Goal: Task Accomplishment & Management: Manage account settings

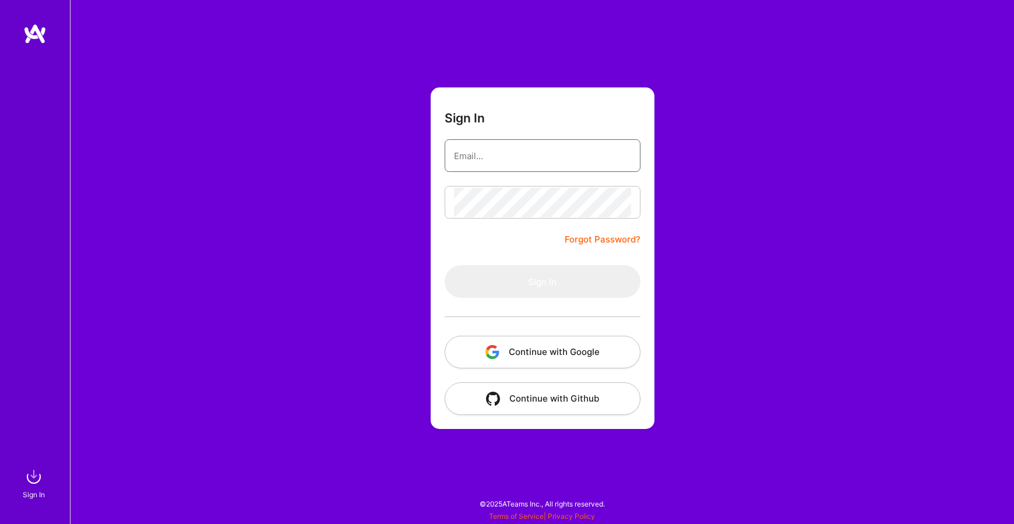
type input "[EMAIL_ADDRESS][DOMAIN_NAME]"
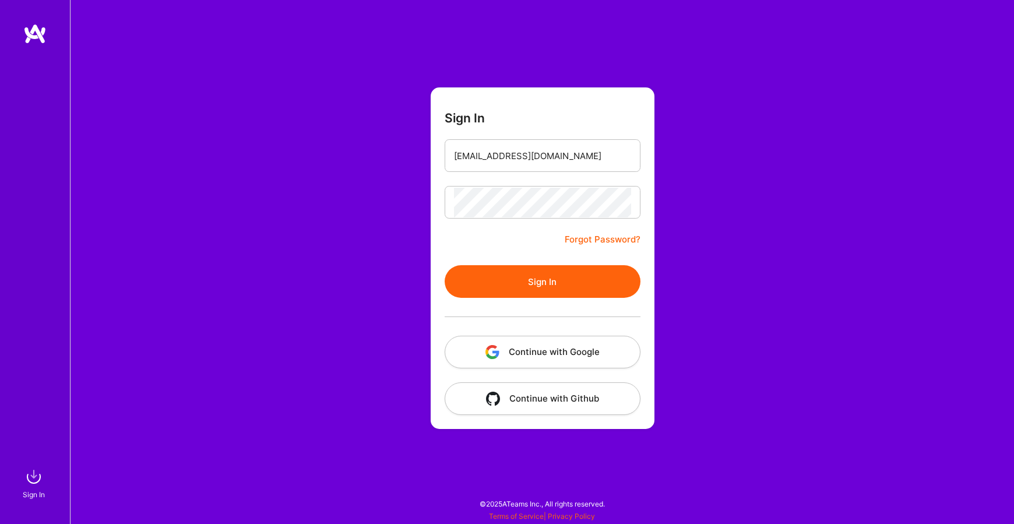
click at [569, 282] on button "Sign In" at bounding box center [543, 281] width 196 height 33
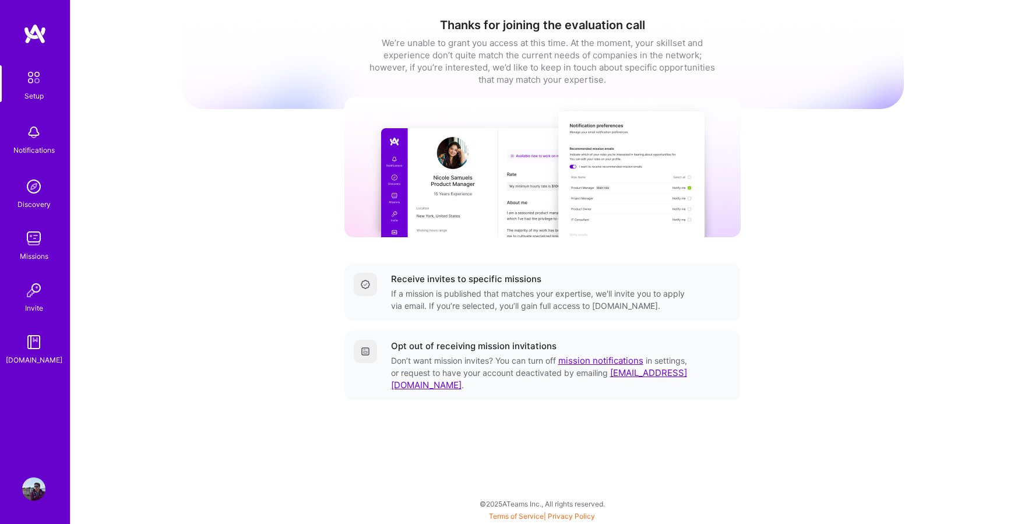
click at [24, 248] on img at bounding box center [33, 238] width 23 height 23
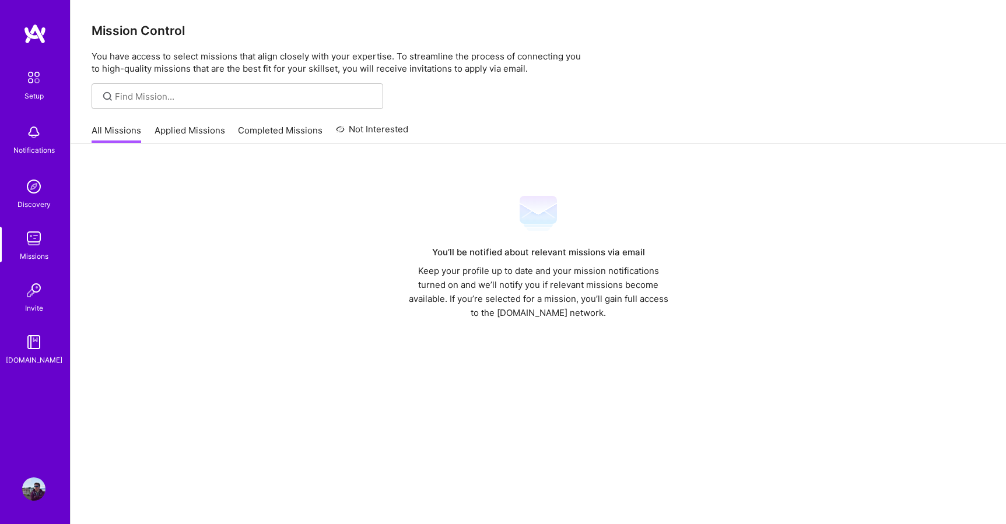
click at [172, 141] on link "Applied Missions" at bounding box center [189, 133] width 71 height 19
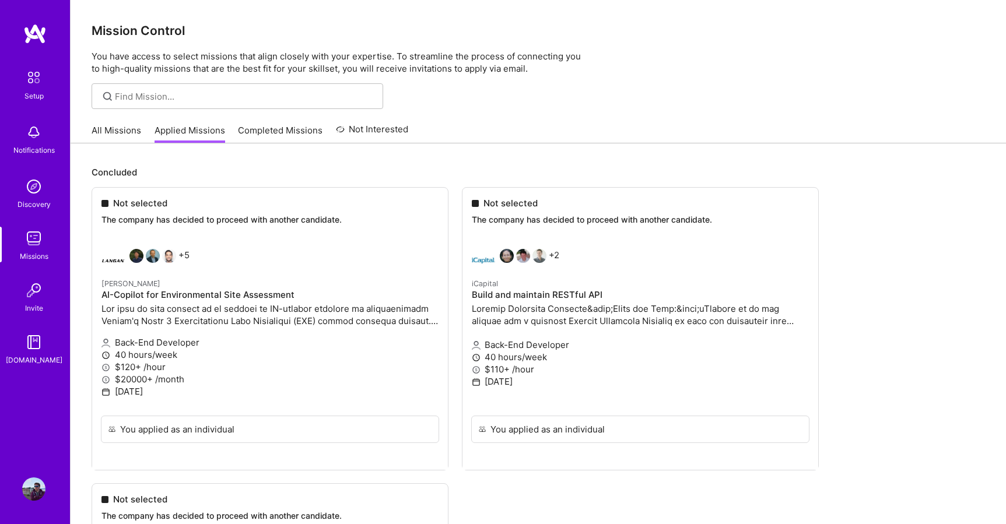
click at [103, 136] on link "All Missions" at bounding box center [117, 133] width 50 height 19
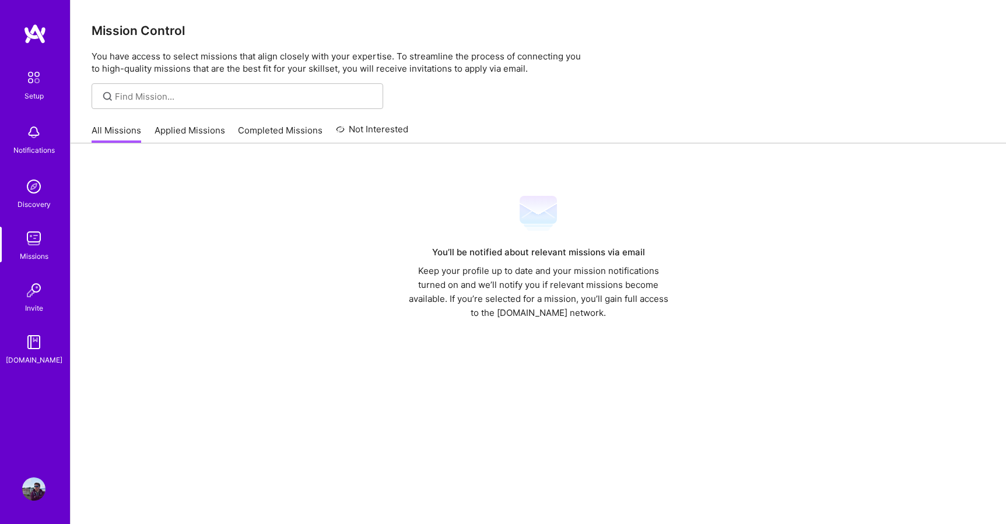
click at [22, 191] on img at bounding box center [33, 186] width 23 height 23
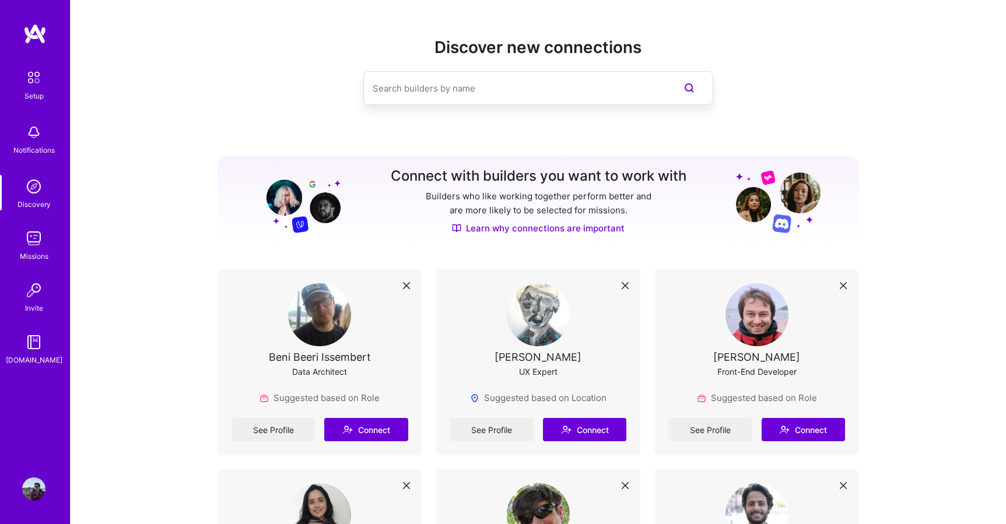
click at [34, 491] on img at bounding box center [33, 488] width 23 height 23
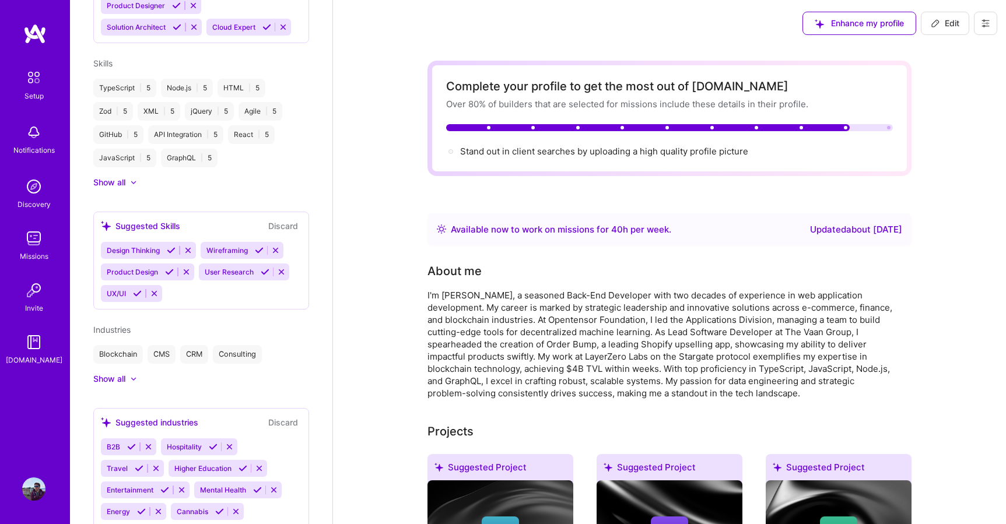
scroll to position [720, 0]
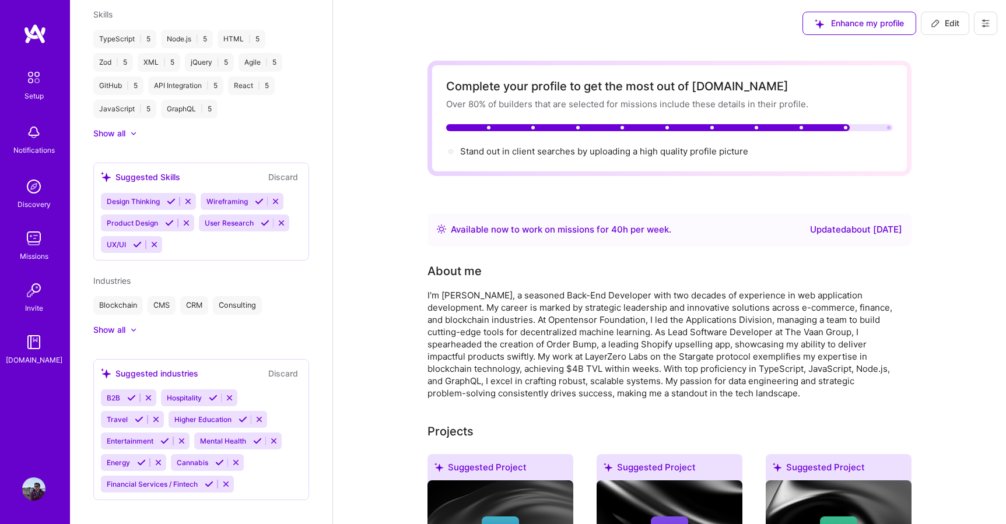
click at [34, 494] on img at bounding box center [33, 488] width 23 height 23
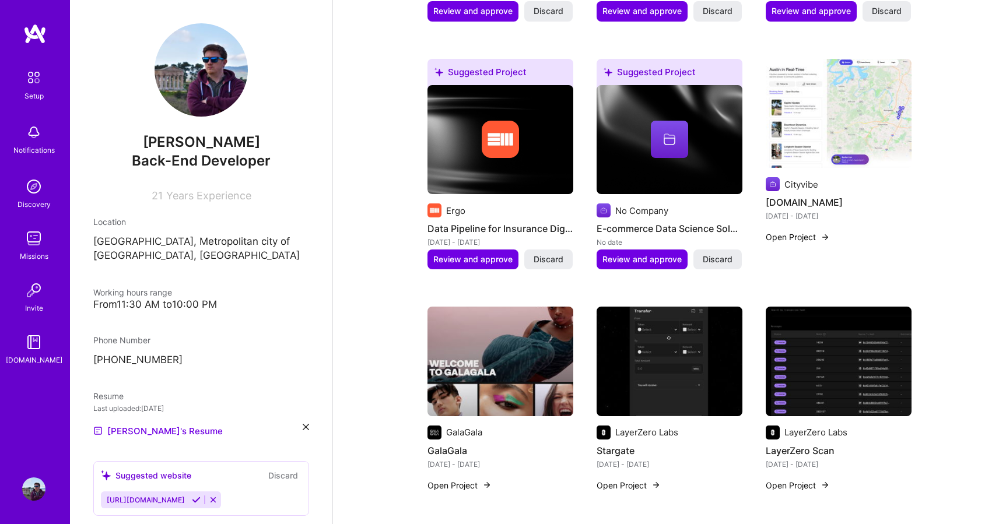
scroll to position [0, 0]
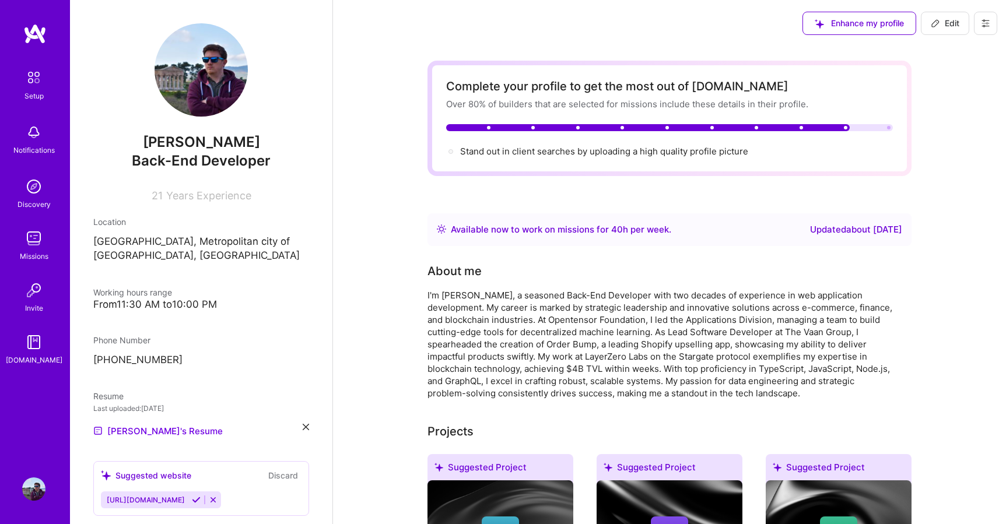
click at [945, 17] on span "Edit" at bounding box center [944, 23] width 29 height 12
select select "PL"
select select "Right Now"
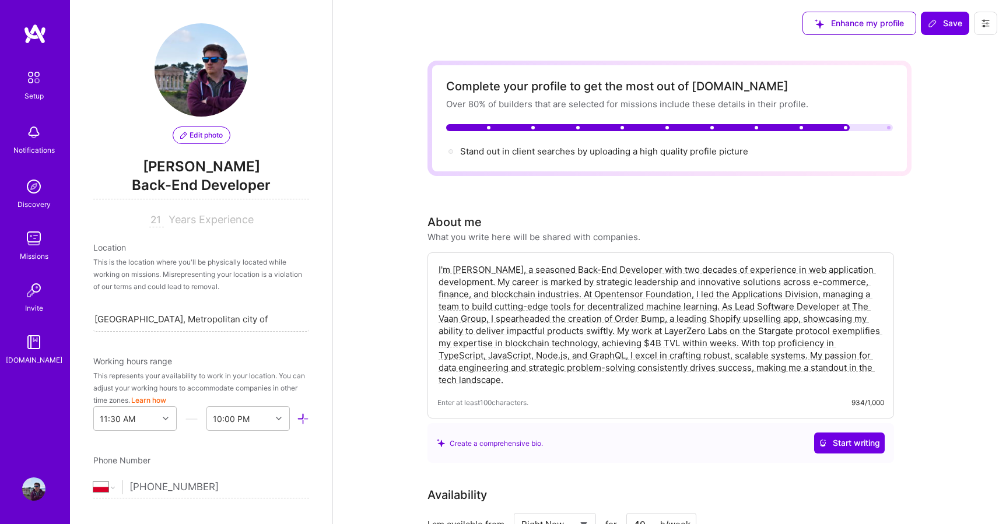
click at [979, 22] on button at bounding box center [984, 23] width 23 height 23
click at [979, 49] on button "Settings" at bounding box center [952, 50] width 87 height 30
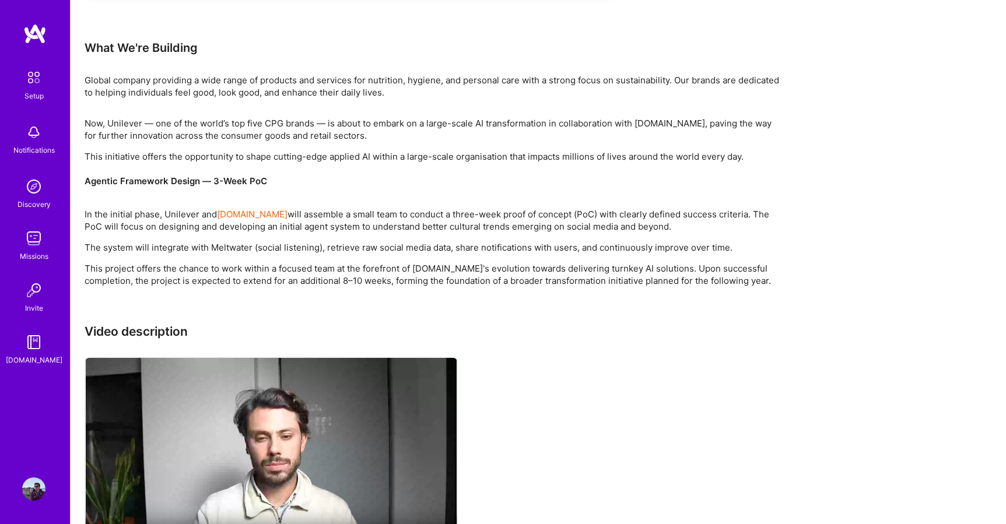
scroll to position [864, 0]
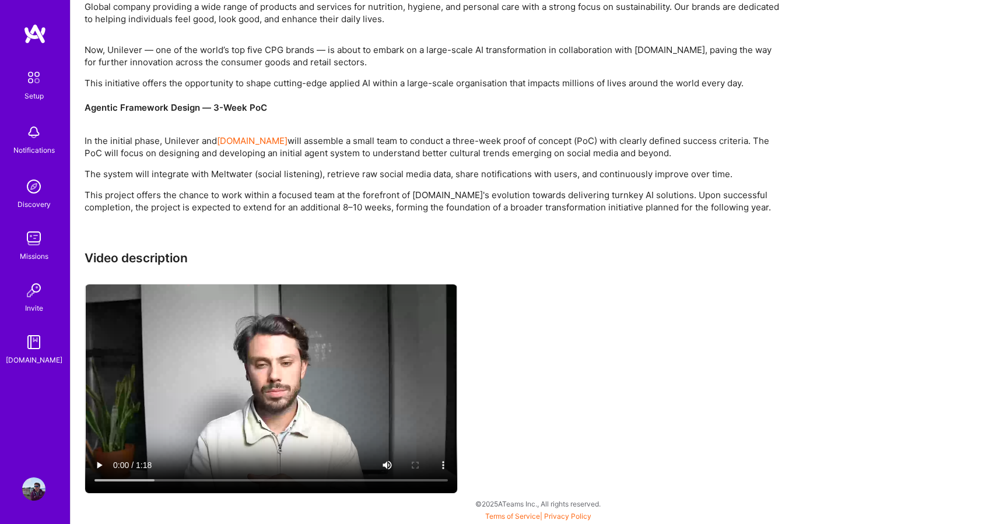
click at [42, 238] on img at bounding box center [33, 238] width 23 height 23
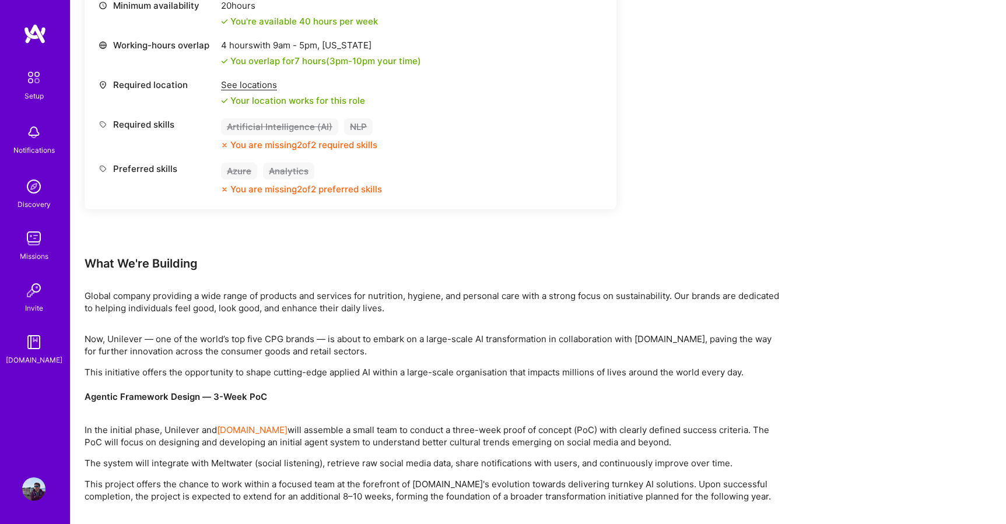
scroll to position [280, 0]
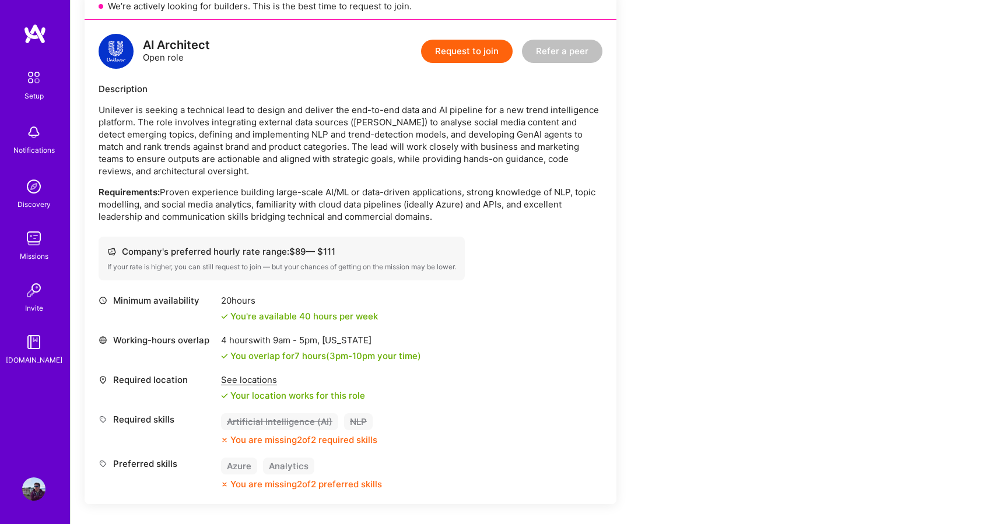
click at [23, 80] on img at bounding box center [34, 77] width 24 height 24
